Goal: Task Accomplishment & Management: Manage account settings

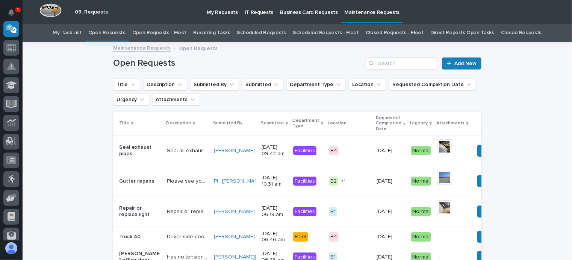
click at [166, 28] on link "Open Requests - Fleet" at bounding box center [159, 33] width 54 height 18
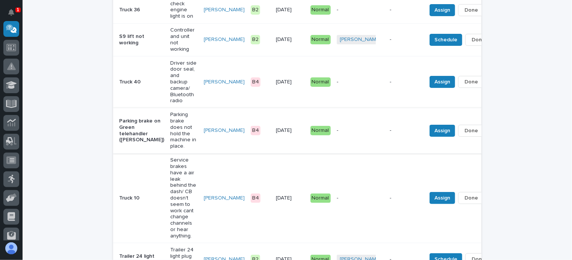
scroll to position [101, 0]
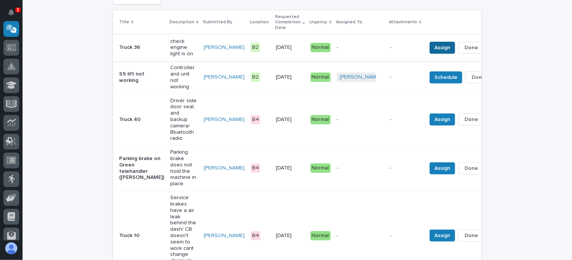
click at [434, 43] on span "Assign" at bounding box center [442, 47] width 16 height 9
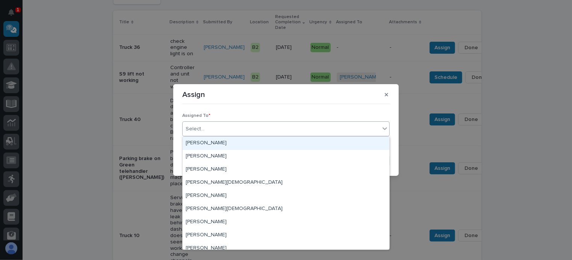
click at [219, 130] on div "Select..." at bounding box center [281, 129] width 197 height 12
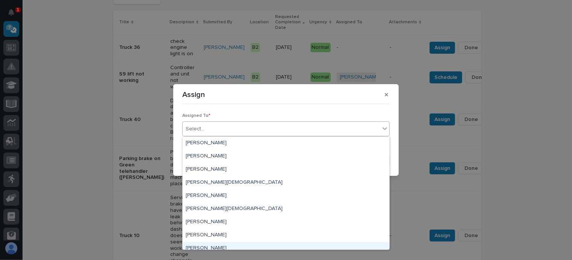
drag, startPoint x: 203, startPoint y: 242, endPoint x: 206, endPoint y: 245, distance: 4.0
click at [205, 245] on div "[PERSON_NAME]" at bounding box center [286, 248] width 207 height 13
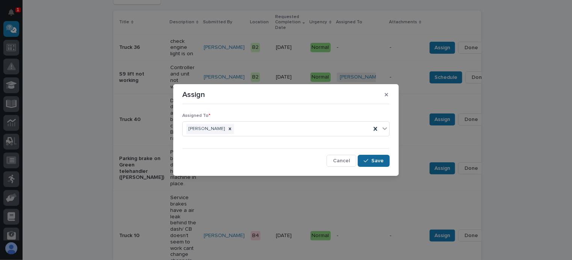
click at [371, 157] on button "Save" at bounding box center [374, 161] width 32 height 12
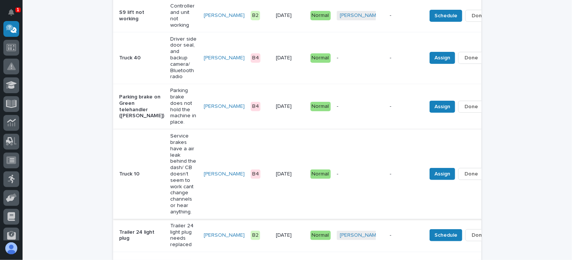
scroll to position [139, 0]
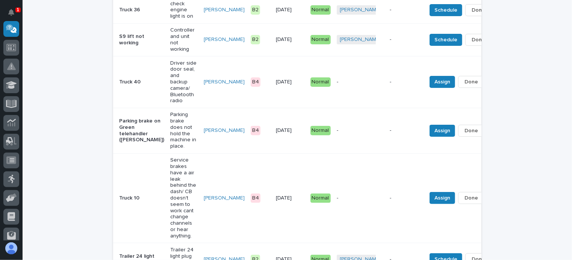
click at [337, 127] on p "-" at bounding box center [360, 130] width 47 height 6
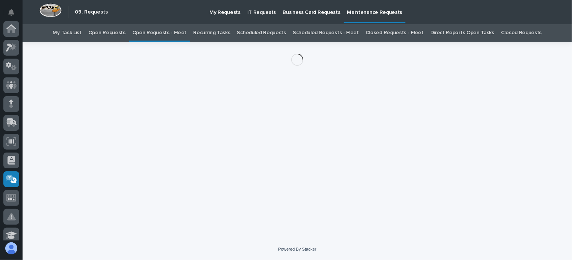
scroll to position [150, 0]
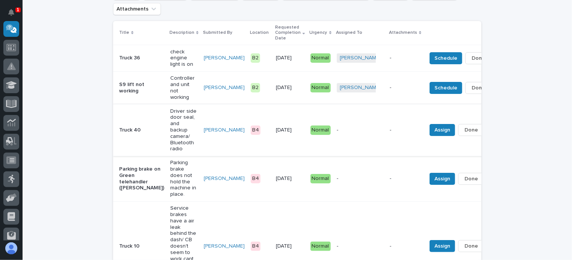
scroll to position [99, 0]
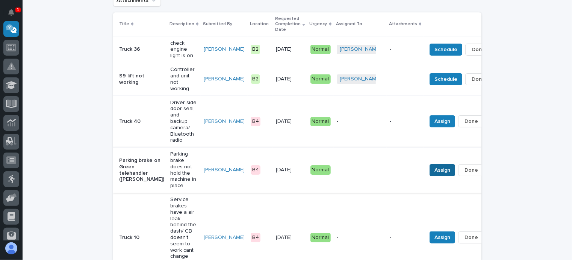
click at [434, 166] on span "Assign" at bounding box center [442, 170] width 16 height 9
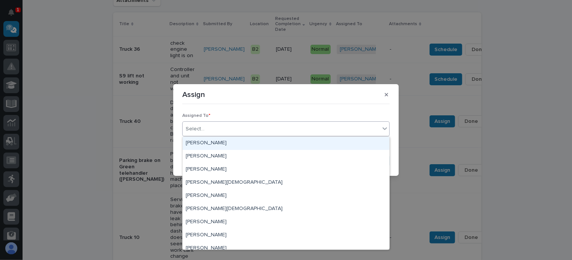
click at [222, 127] on div "Select..." at bounding box center [281, 129] width 197 height 12
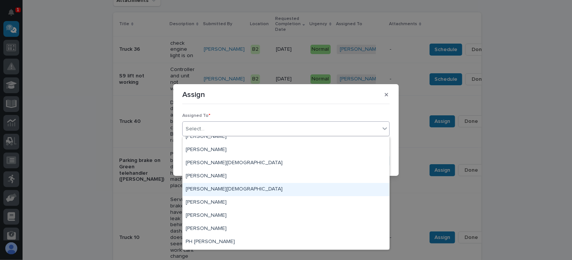
scroll to position [8, 0]
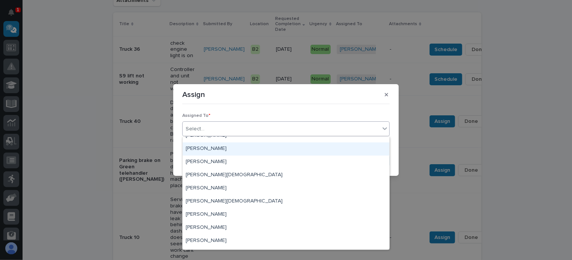
click at [209, 146] on div "[PERSON_NAME]" at bounding box center [286, 148] width 207 height 13
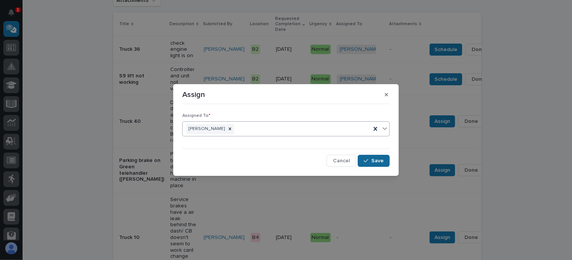
click at [366, 157] on button "Save" at bounding box center [374, 161] width 32 height 12
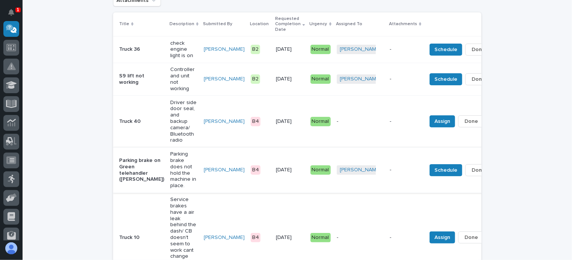
scroll to position [137, 0]
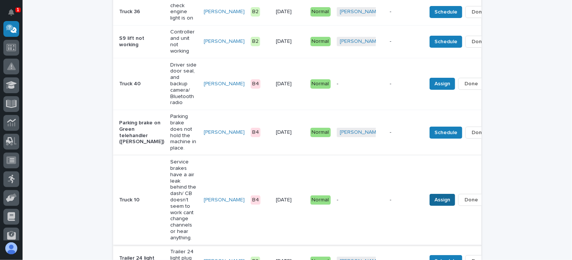
click at [434, 195] on span "Assign" at bounding box center [442, 199] width 16 height 9
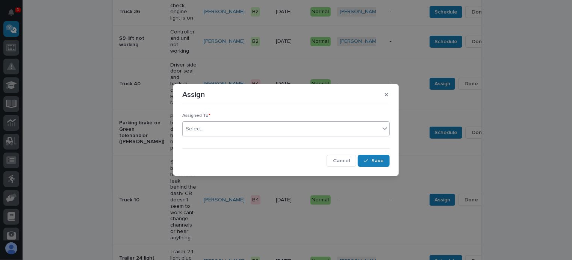
click at [202, 129] on div "Select..." at bounding box center [195, 129] width 19 height 8
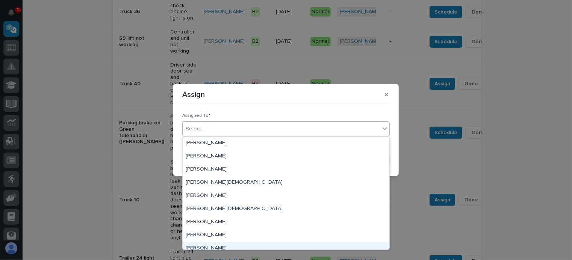
drag, startPoint x: 212, startPoint y: 247, endPoint x: 234, endPoint y: 230, distance: 28.3
click at [212, 248] on div "[PERSON_NAME]" at bounding box center [286, 248] width 207 height 13
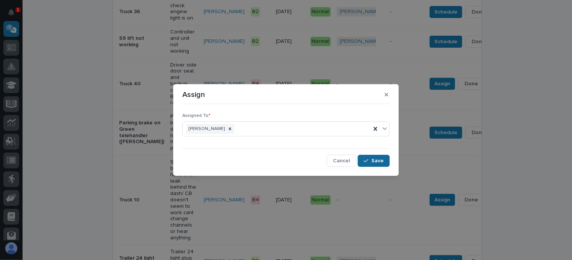
click at [376, 159] on span "Save" at bounding box center [377, 160] width 12 height 7
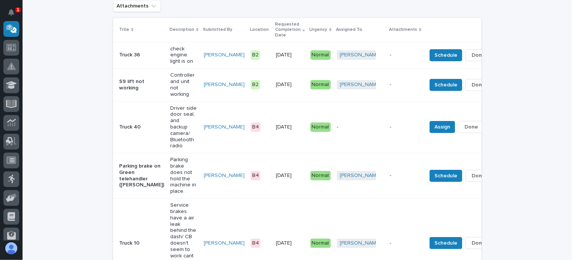
scroll to position [38, 0]
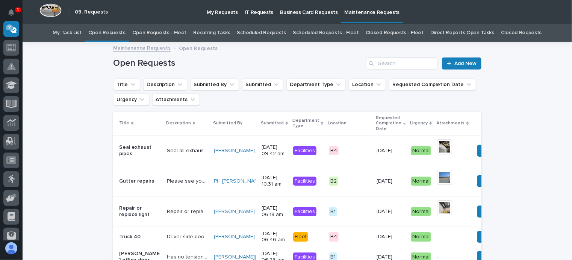
scroll to position [24, 0]
